Goal: Transaction & Acquisition: Purchase product/service

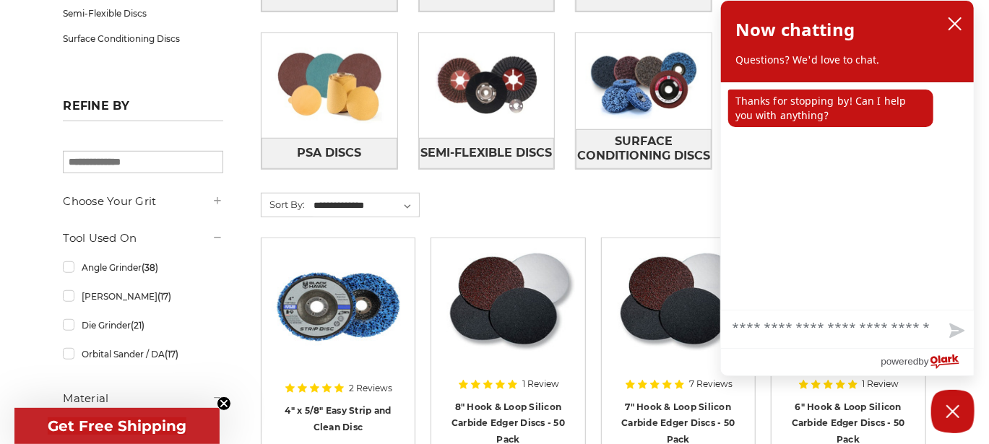
scroll to position [434, 0]
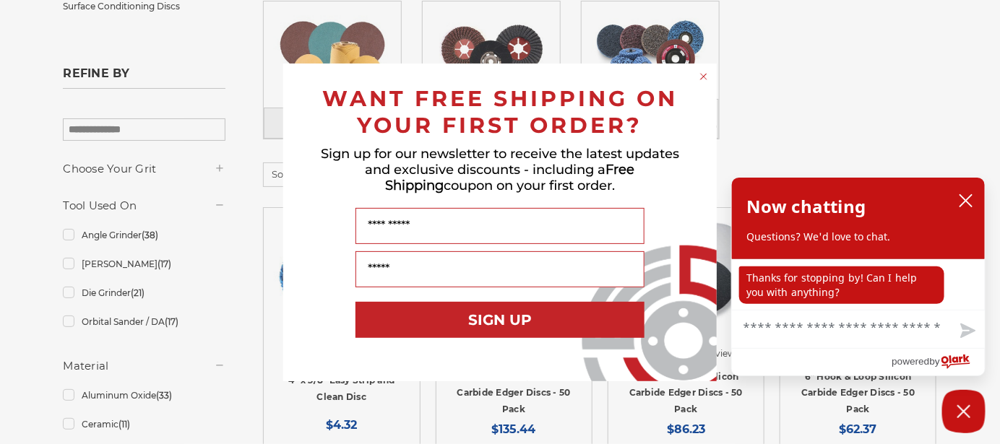
click at [702, 79] on icon "Close dialog" at bounding box center [704, 77] width 6 height 6
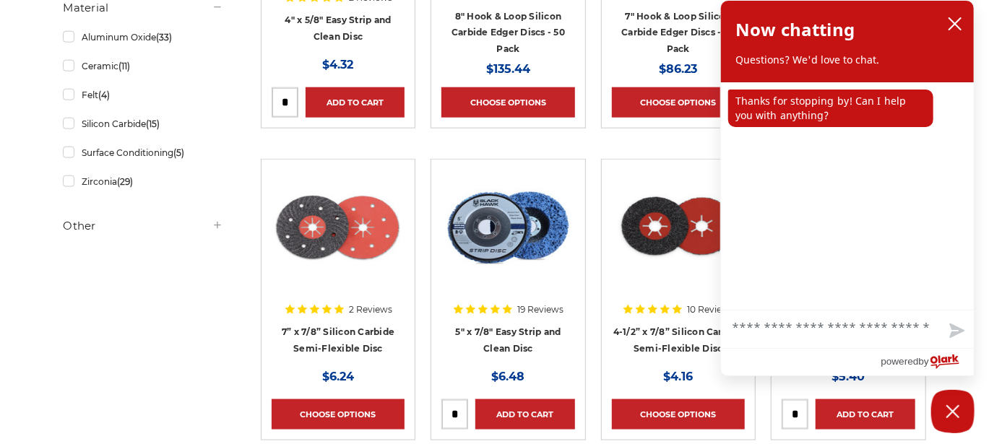
scroll to position [794, 0]
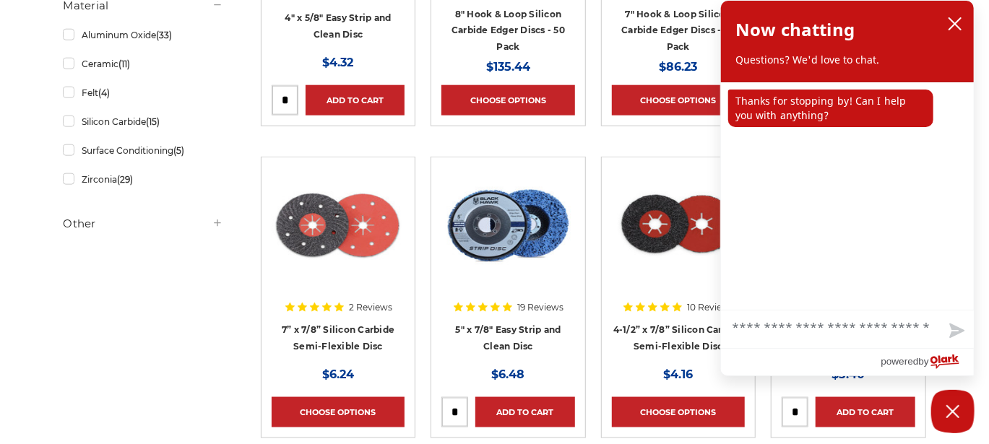
click at [217, 220] on icon at bounding box center [218, 224] width 12 height 12
click at [214, 223] on icon at bounding box center [218, 224] width 12 height 12
click at [955, 31] on icon "close chatbox" at bounding box center [955, 24] width 14 height 14
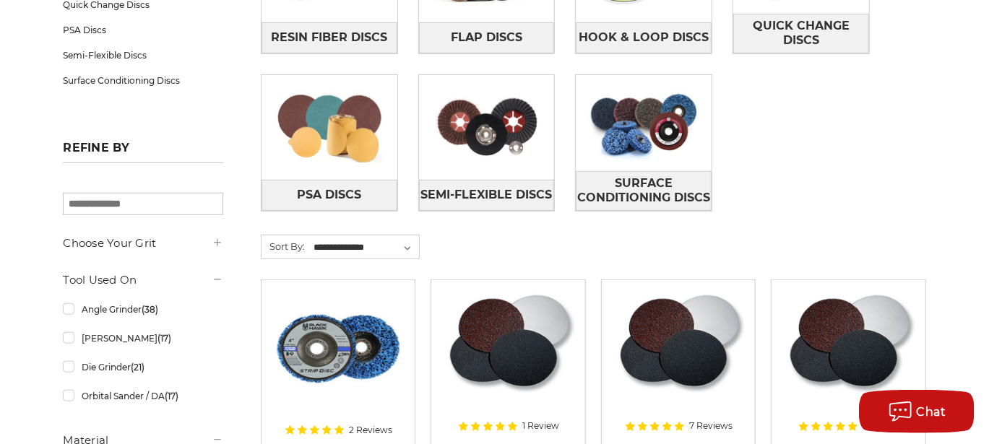
scroll to position [216, 0]
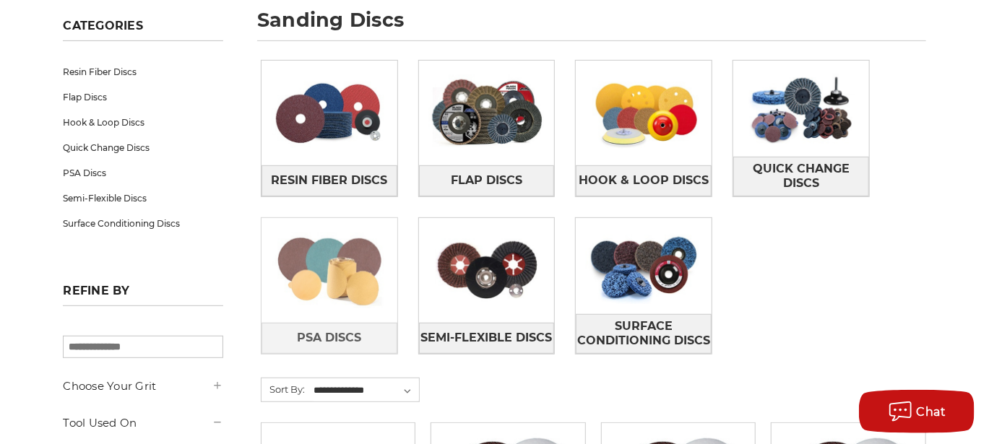
click at [366, 281] on img at bounding box center [330, 271] width 136 height 96
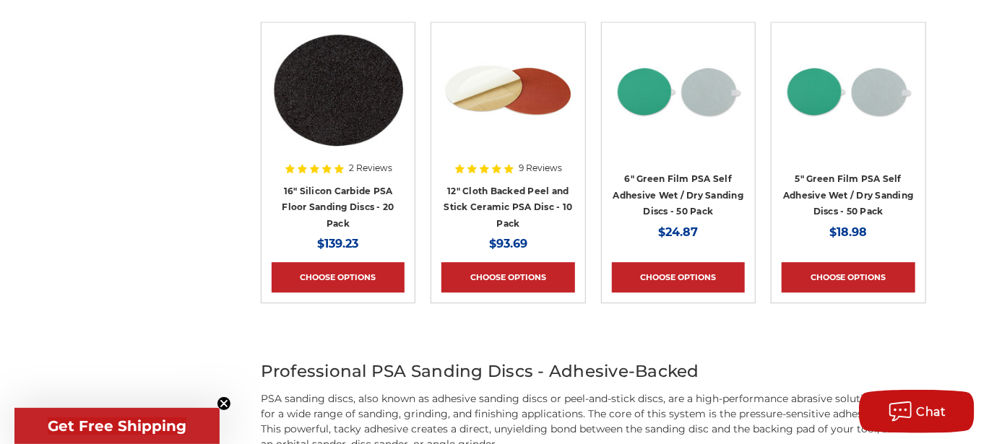
scroll to position [2023, 0]
